Goal: Transaction & Acquisition: Purchase product/service

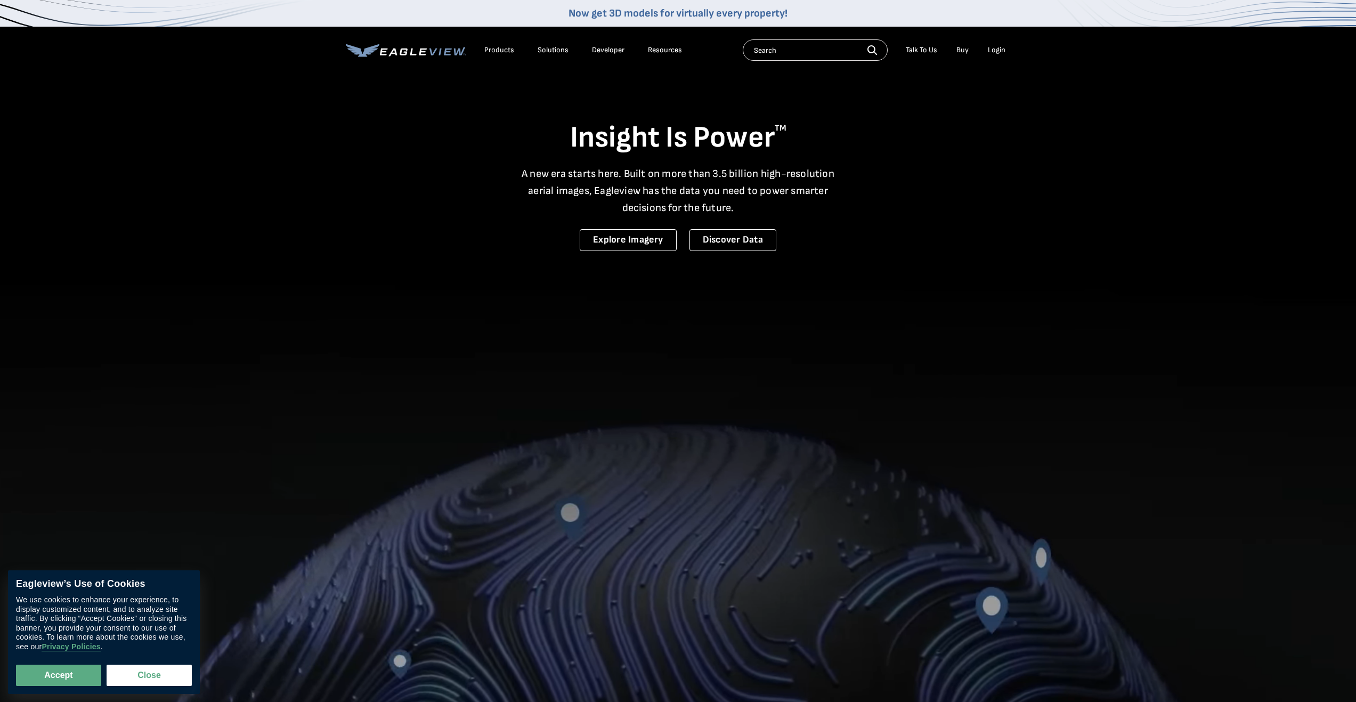
click at [997, 47] on div "Login" at bounding box center [997, 50] width 18 height 10
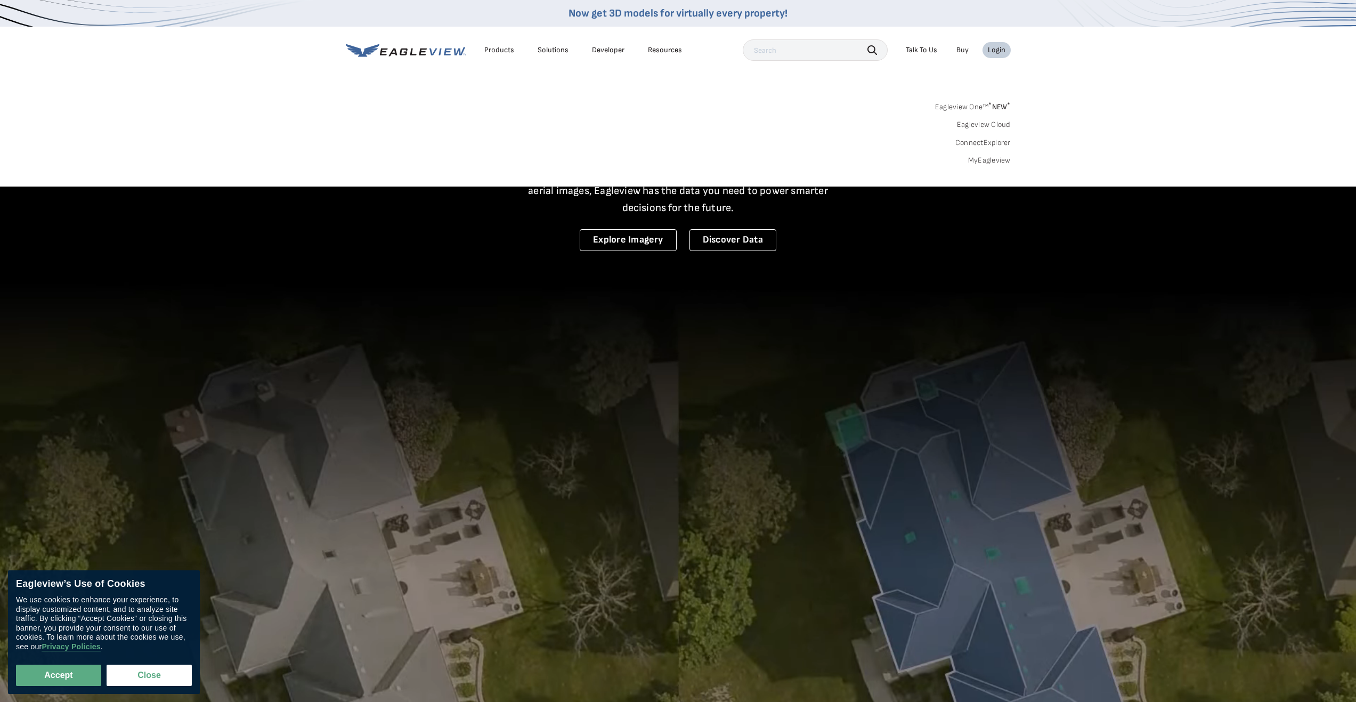
click at [998, 160] on link "MyEagleview" at bounding box center [989, 161] width 43 height 10
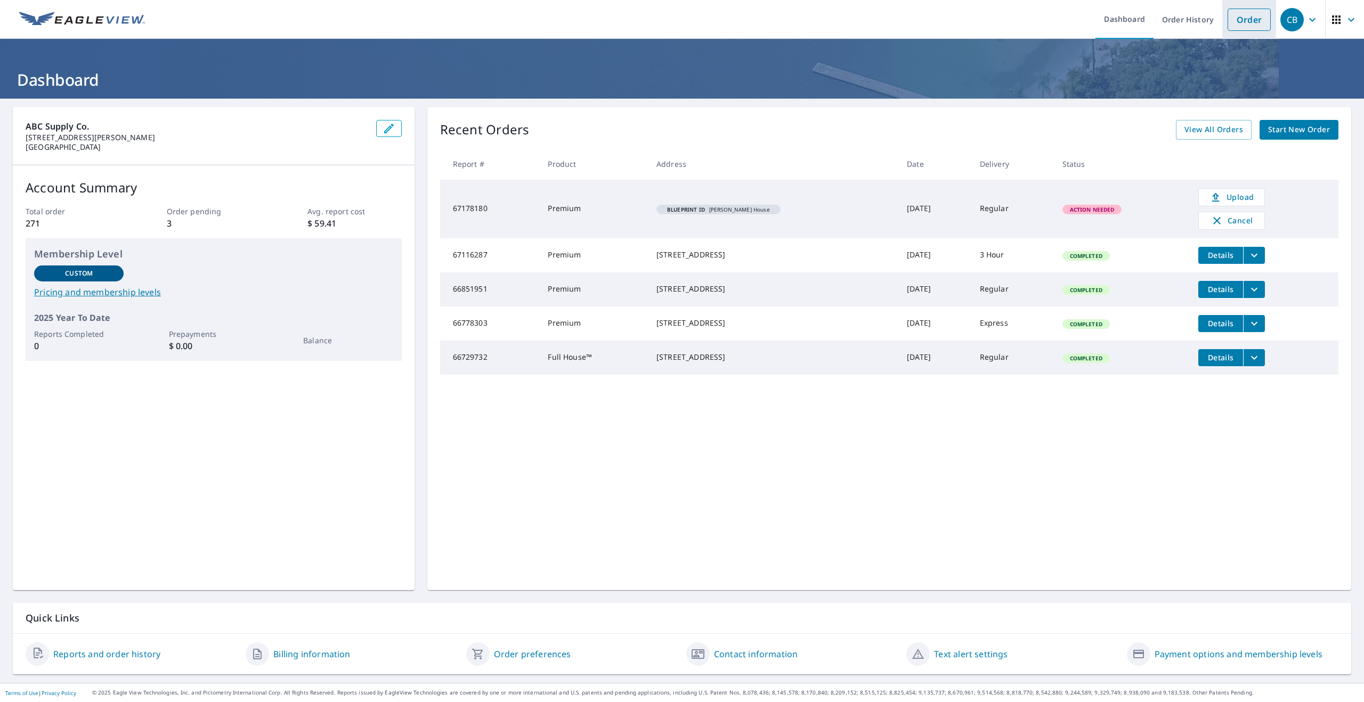
click at [1235, 21] on link "Order" at bounding box center [1249, 20] width 43 height 22
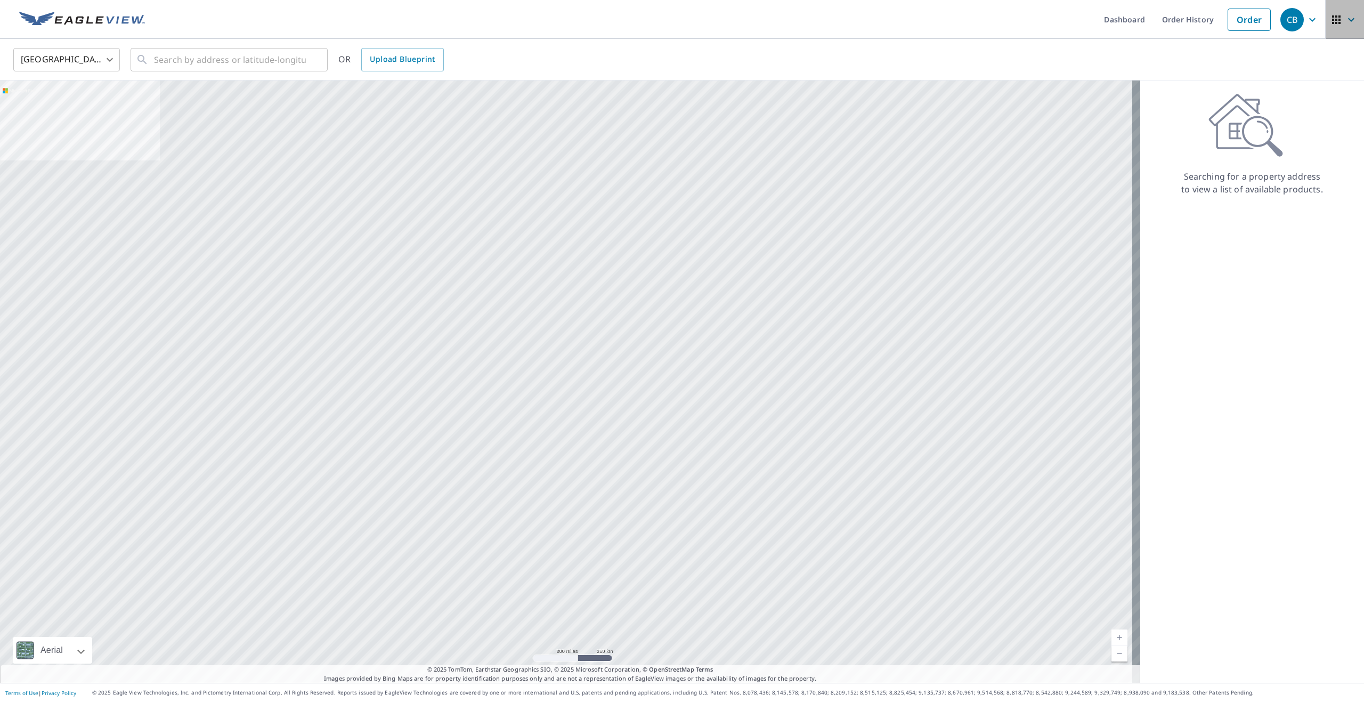
click at [1332, 20] on icon "button" at bounding box center [1336, 19] width 9 height 9
click at [1278, 92] on span "My EagleView" at bounding box center [1286, 90] width 103 height 13
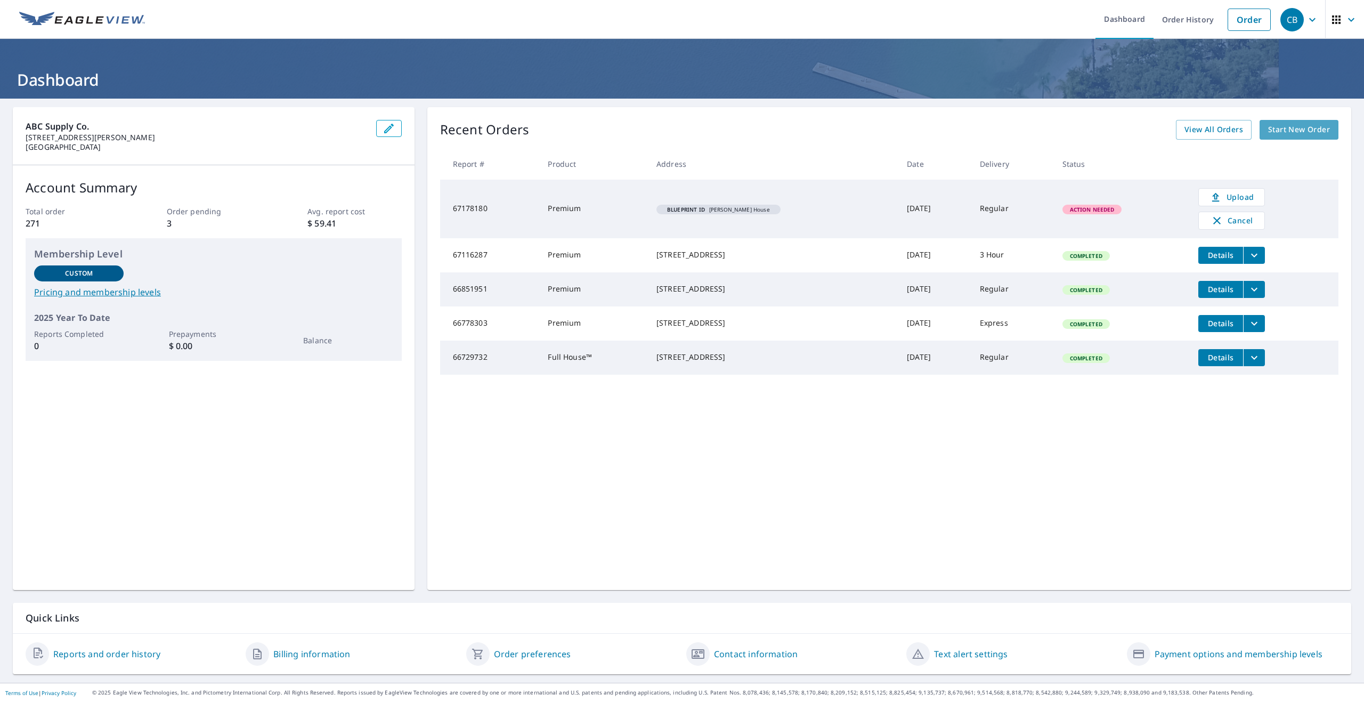
click at [1283, 128] on span "Start New Order" at bounding box center [1299, 129] width 62 height 13
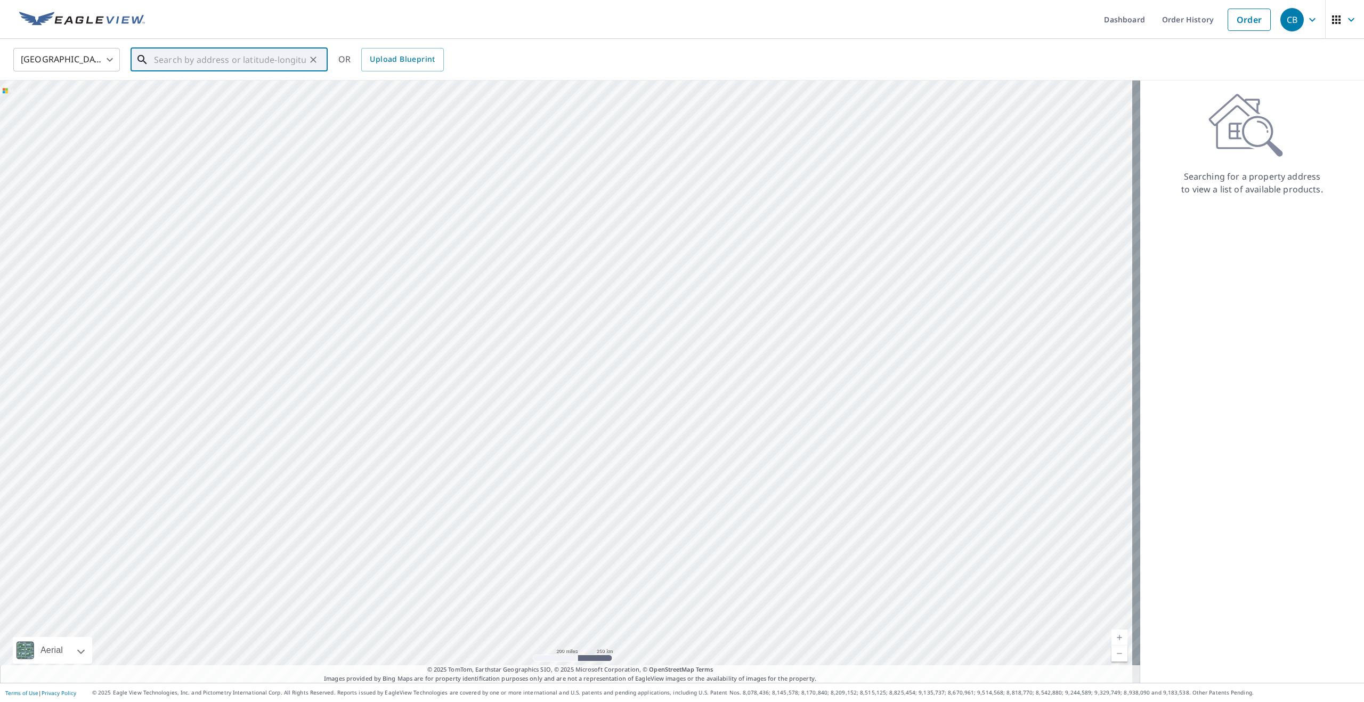
click at [204, 60] on input "text" at bounding box center [230, 60] width 152 height 30
click at [166, 101] on p "Keller, TX 76248" at bounding box center [235, 102] width 167 height 11
type input "1716 Whitley Rd Keller, TX 76248"
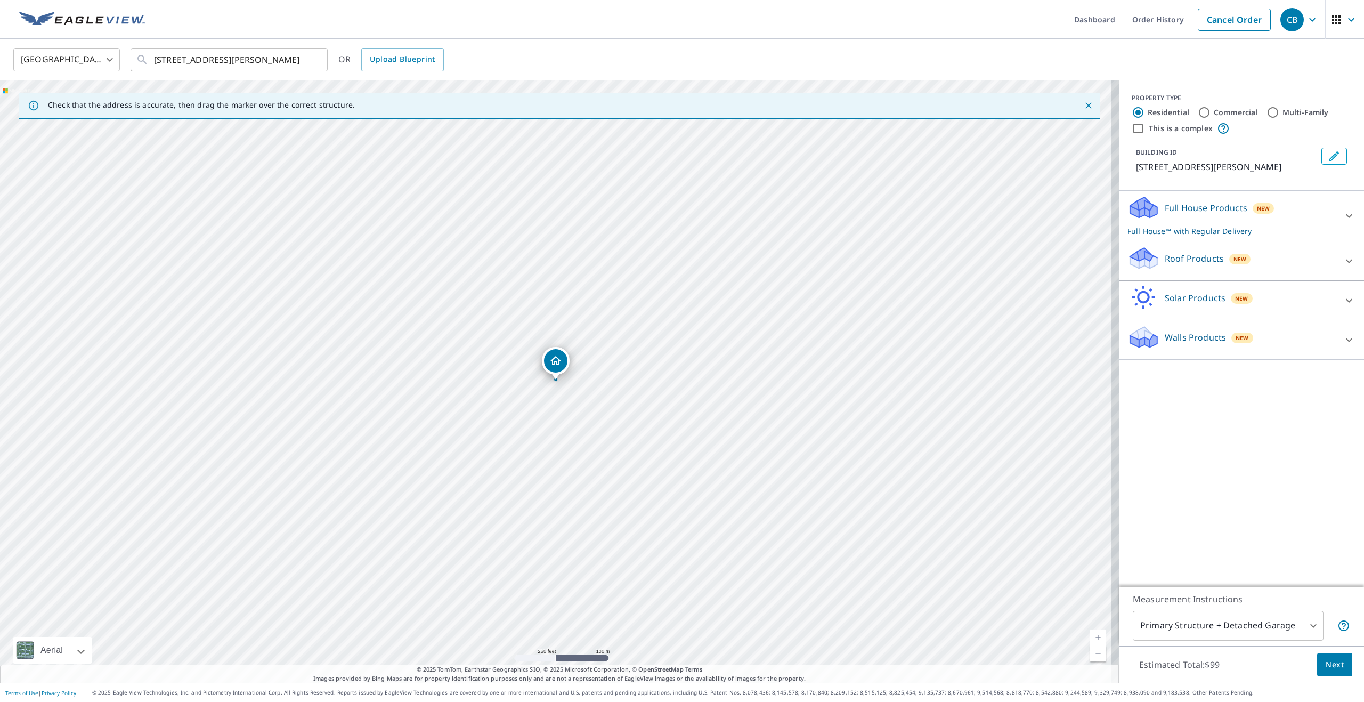
click at [1326, 661] on span "Next" at bounding box center [1335, 664] width 18 height 13
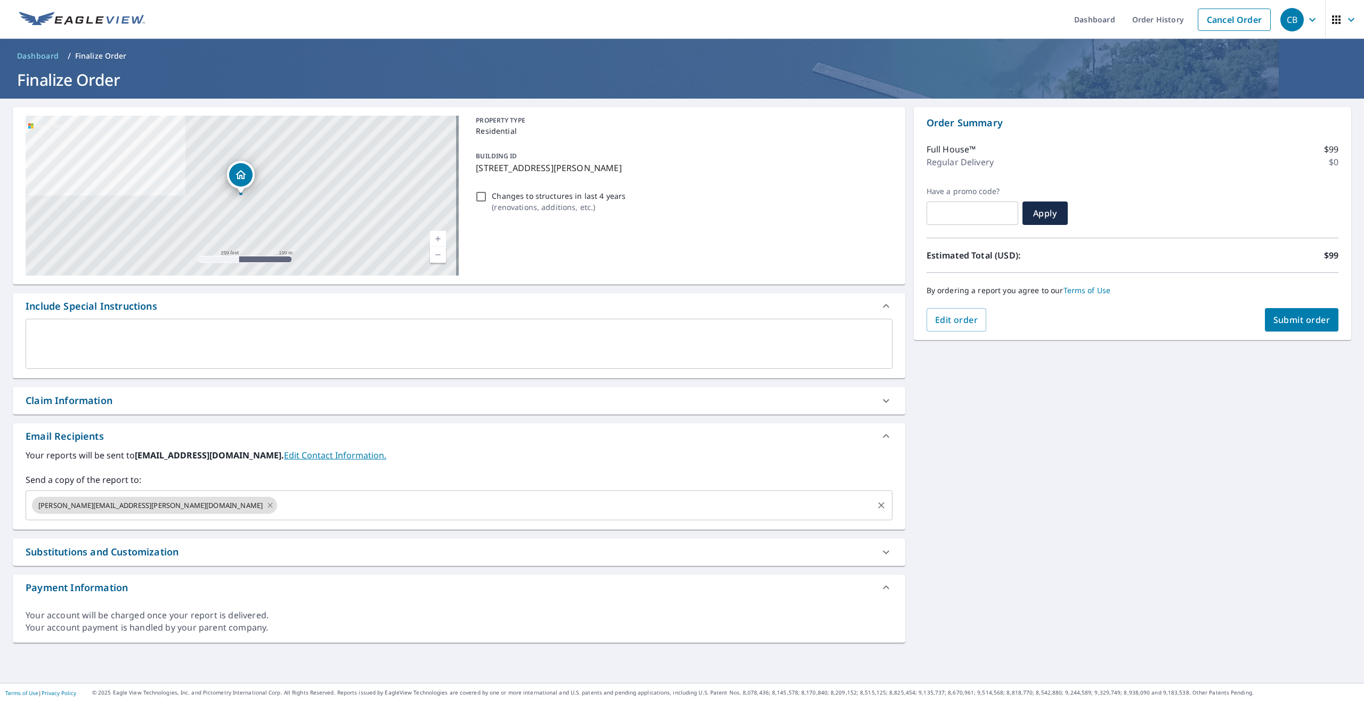
click at [266, 506] on icon at bounding box center [270, 505] width 9 height 12
click at [104, 504] on input "text" at bounding box center [451, 505] width 842 height 20
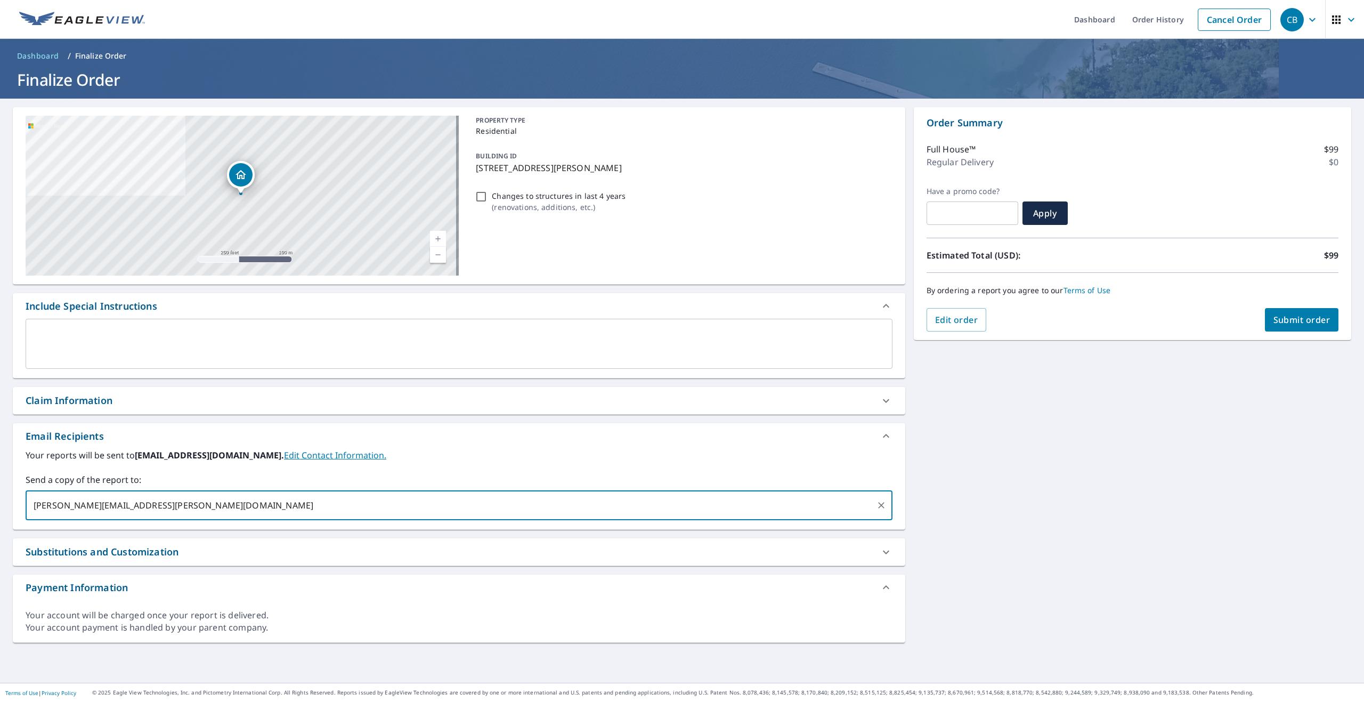
type input "billy.griffiths@abcsupply.com"
click at [1274, 320] on span "Submit order" at bounding box center [1302, 320] width 57 height 12
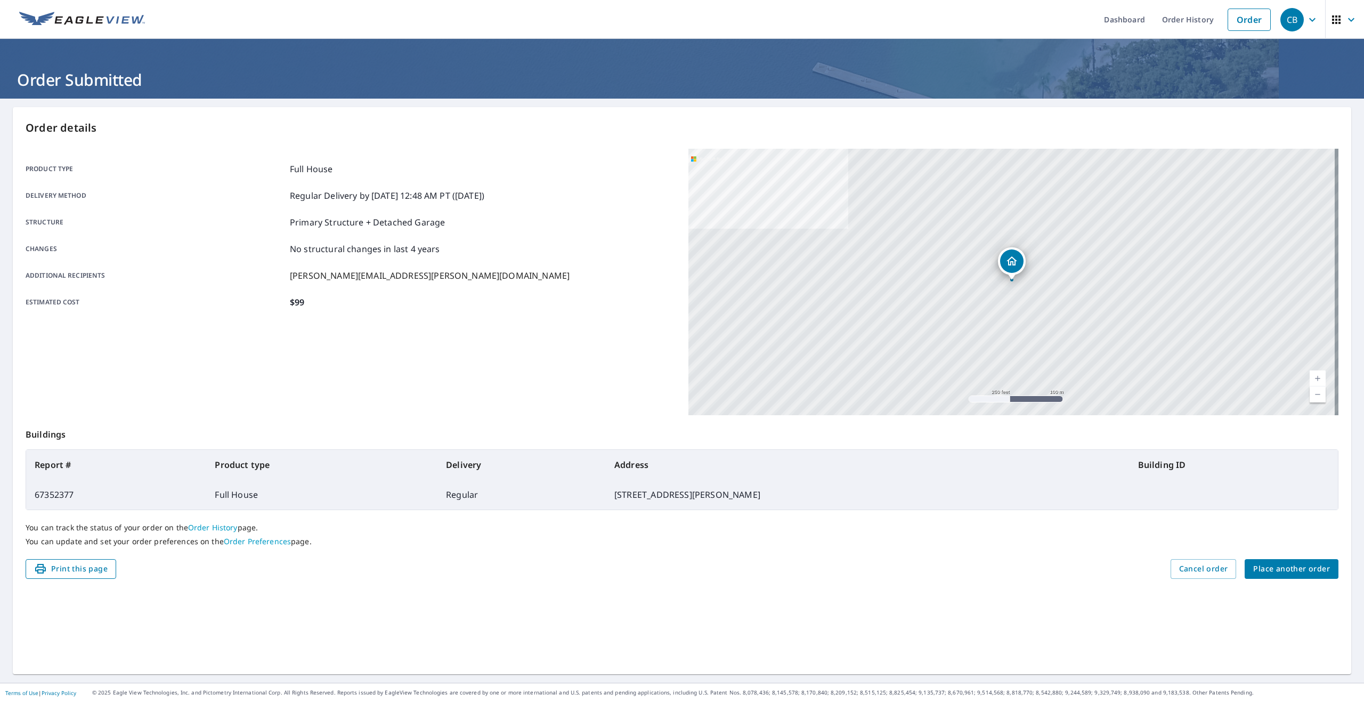
click at [86, 572] on span "Print this page" at bounding box center [71, 568] width 74 height 13
